Goal: Navigation & Orientation: Go to known website

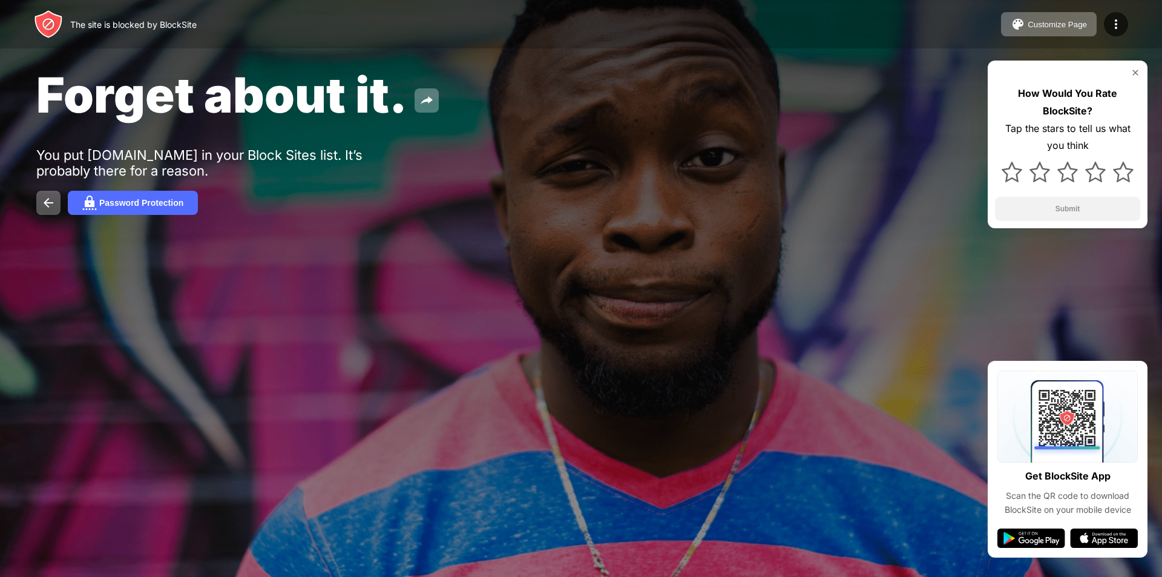
click at [891, 86] on div "Forget about it." at bounding box center [471, 94] width 871 height 59
click at [44, 204] on img at bounding box center [48, 202] width 15 height 15
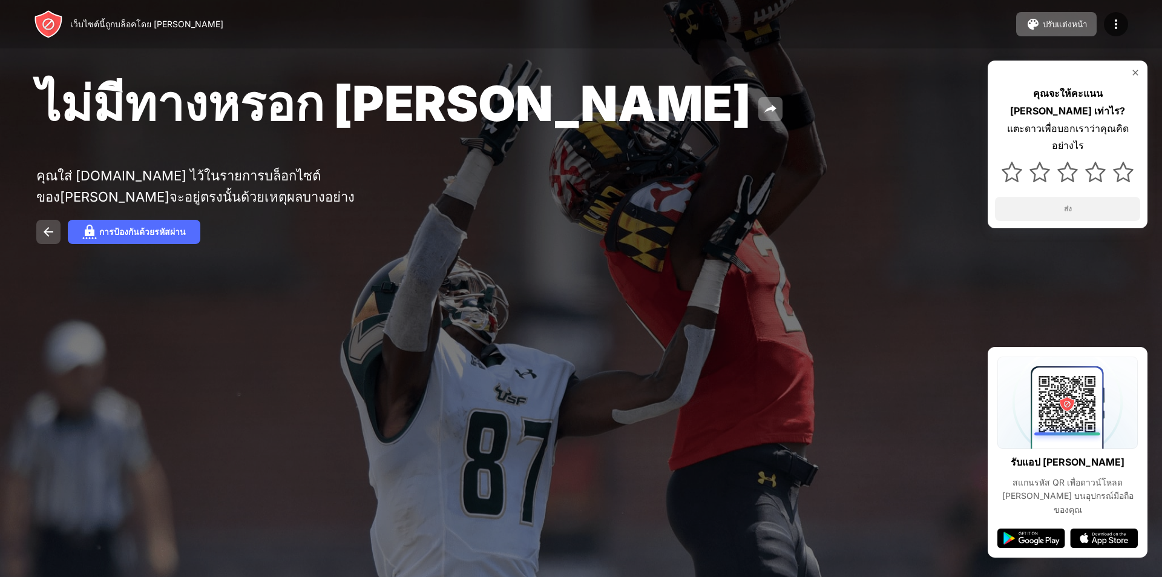
click at [47, 225] on img at bounding box center [48, 232] width 15 height 15
